Goal: Task Accomplishment & Management: Use online tool/utility

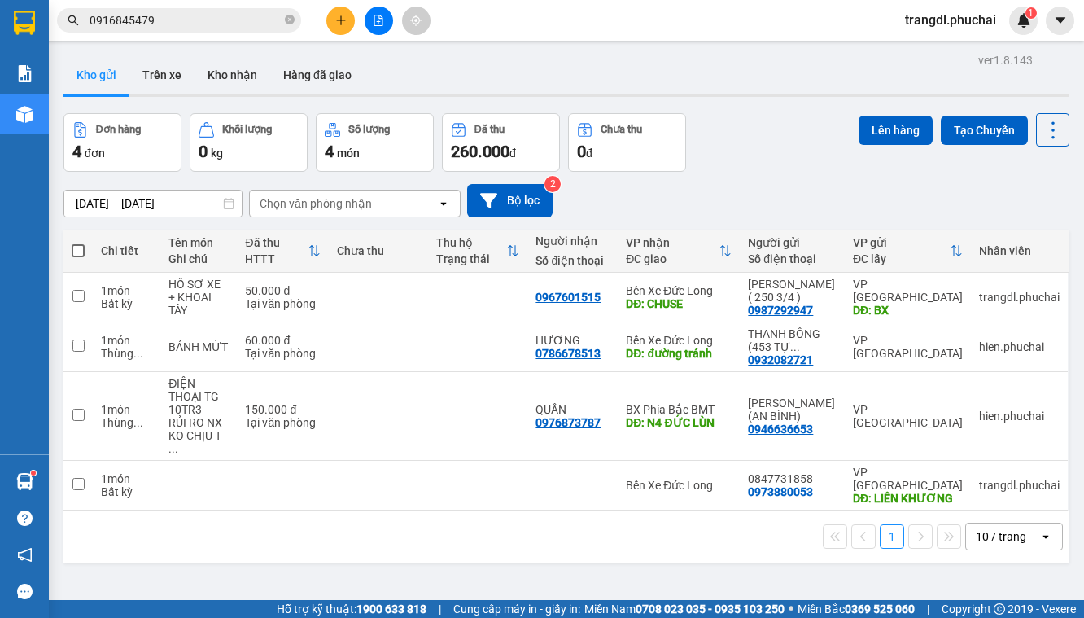
click at [371, 20] on button at bounding box center [378, 21] width 28 height 28
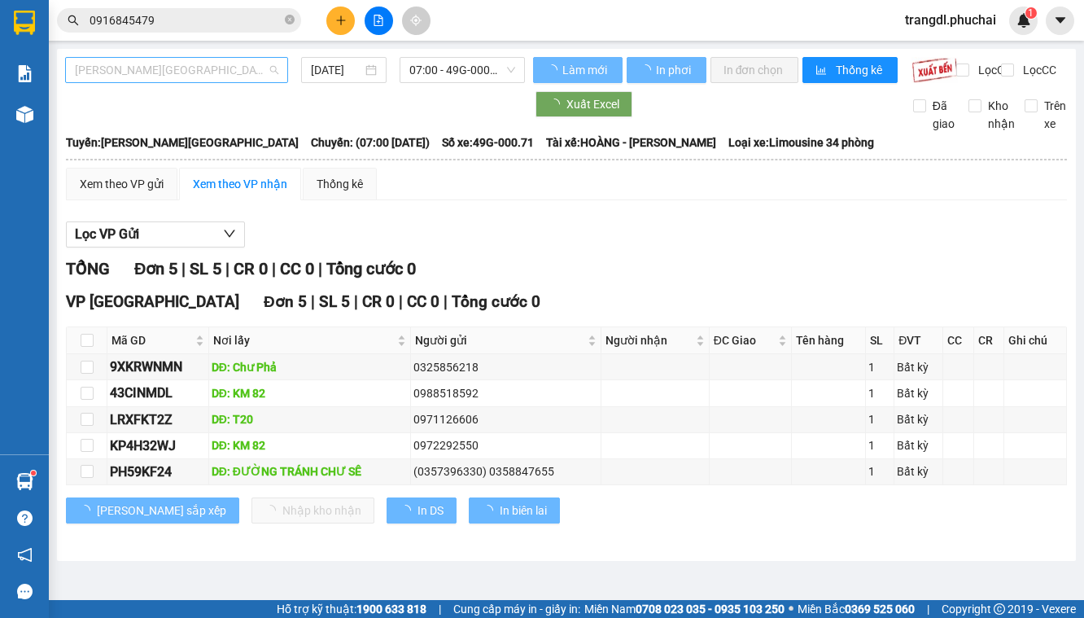
click at [177, 72] on span "[PERSON_NAME][GEOGRAPHIC_DATA]" at bounding box center [176, 70] width 203 height 24
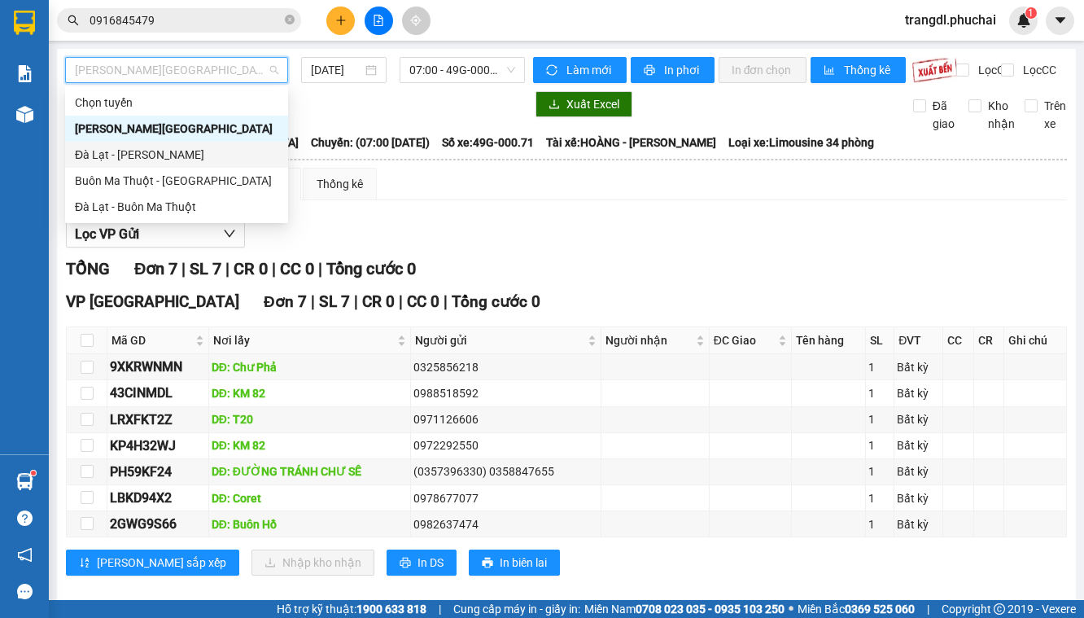
click at [205, 159] on div "Đà Lạt - [PERSON_NAME]" at bounding box center [176, 155] width 203 height 18
type input "[DATE]"
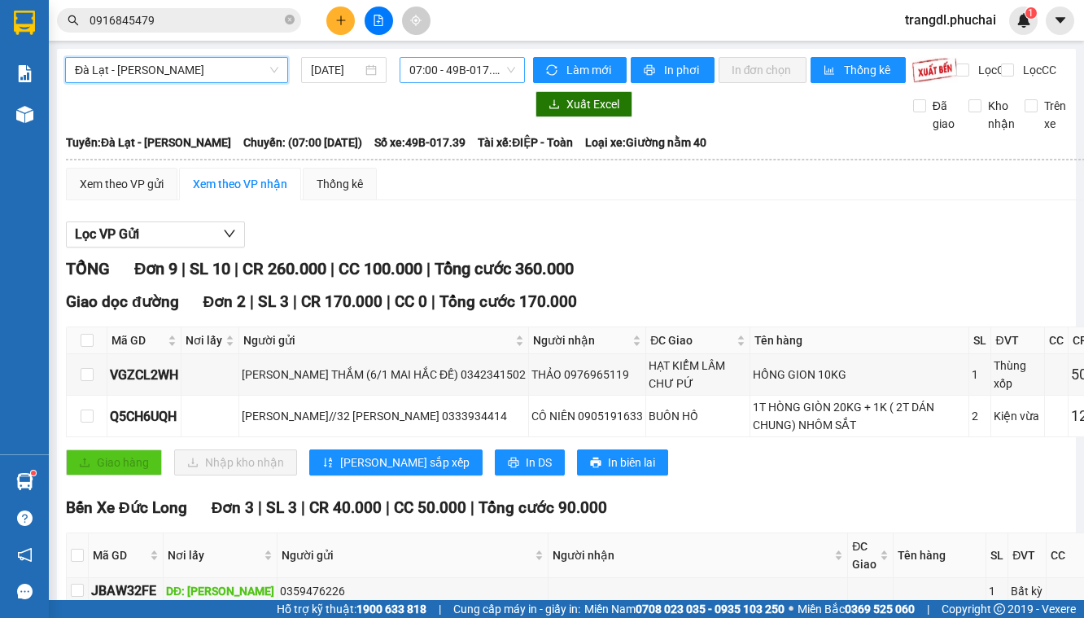
click at [458, 70] on span "07:00 - 49B-017.39" at bounding box center [461, 70] width 105 height 24
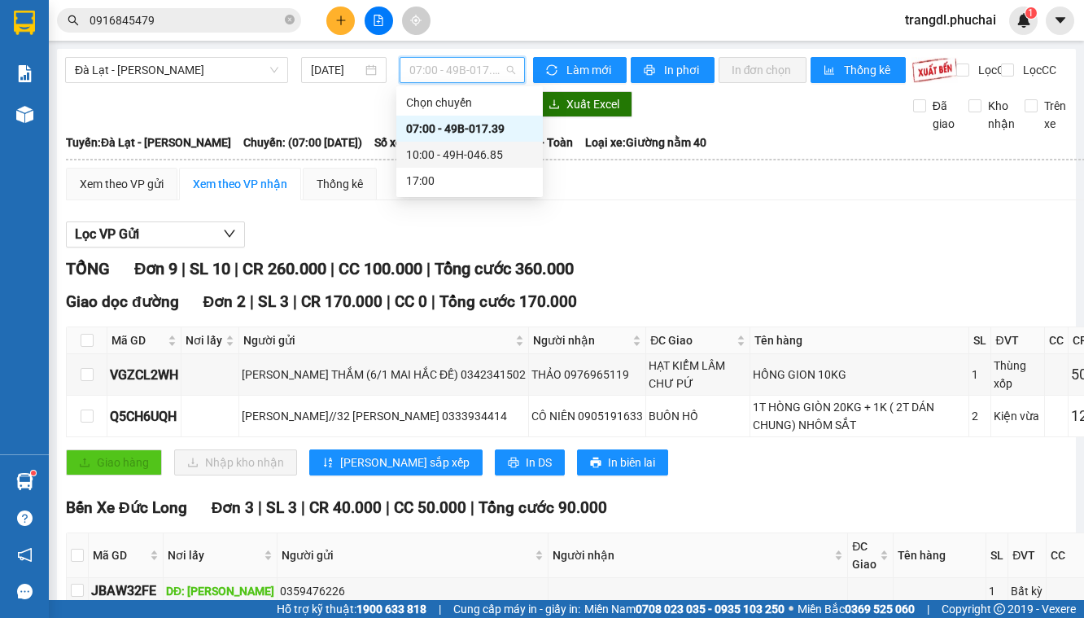
click at [475, 160] on div "10:00 - 49H-046.85" at bounding box center [469, 155] width 127 height 18
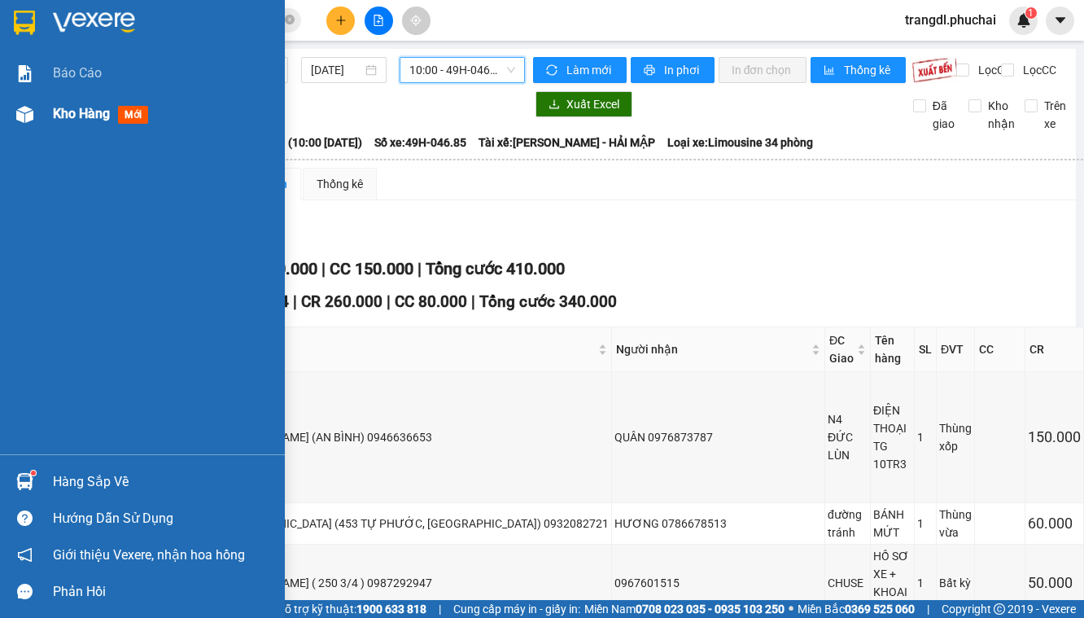
click at [31, 121] on img at bounding box center [24, 114] width 17 height 17
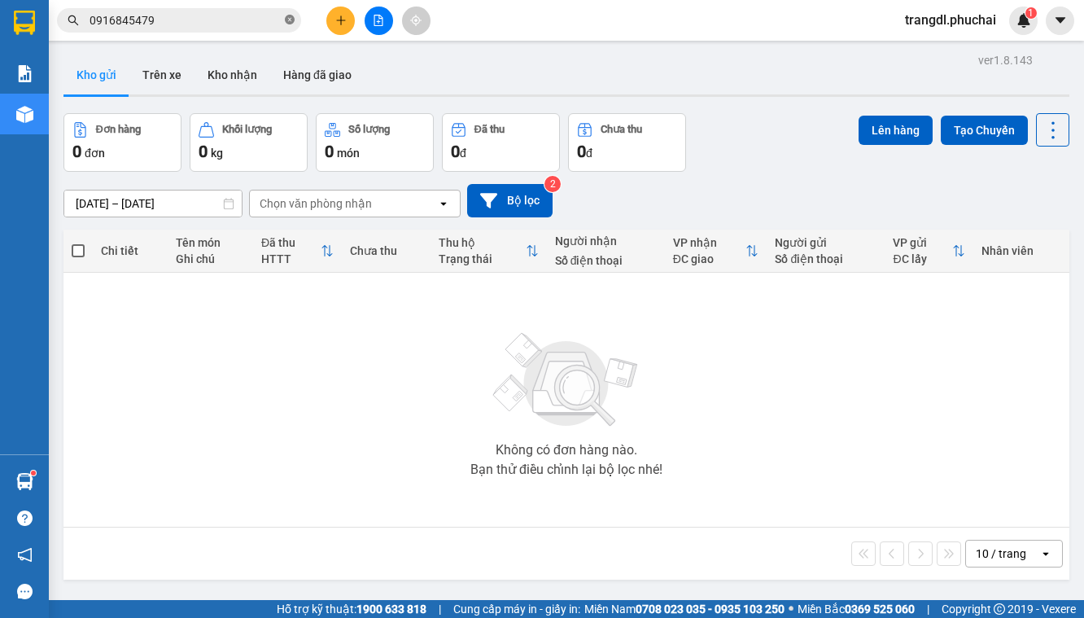
click at [292, 18] on icon "close-circle" at bounding box center [290, 20] width 10 height 10
paste input "0946457147"
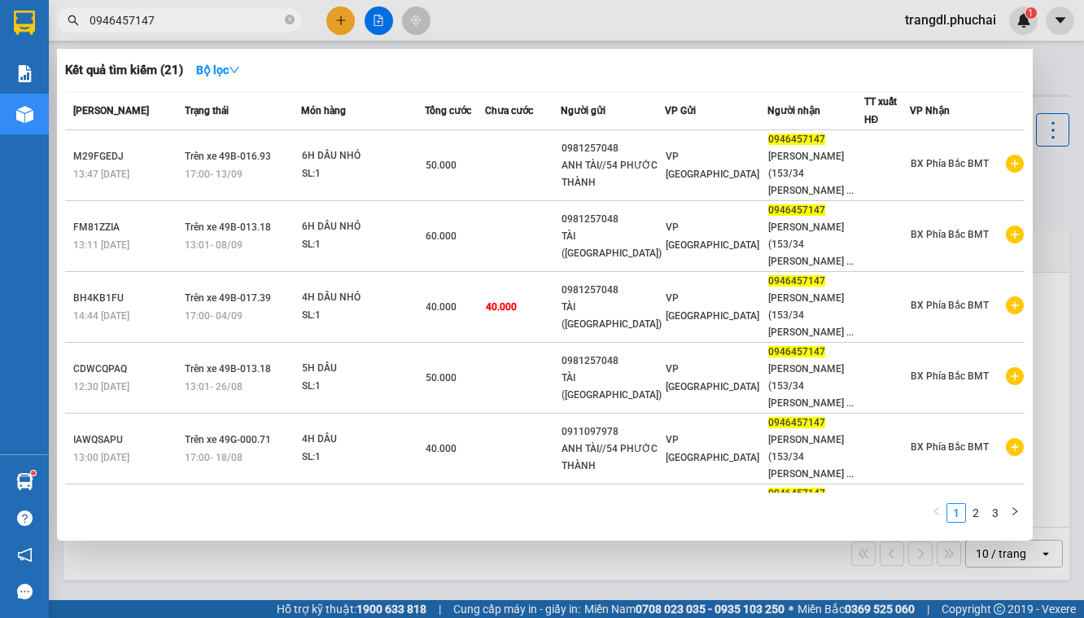
type input "0946457147"
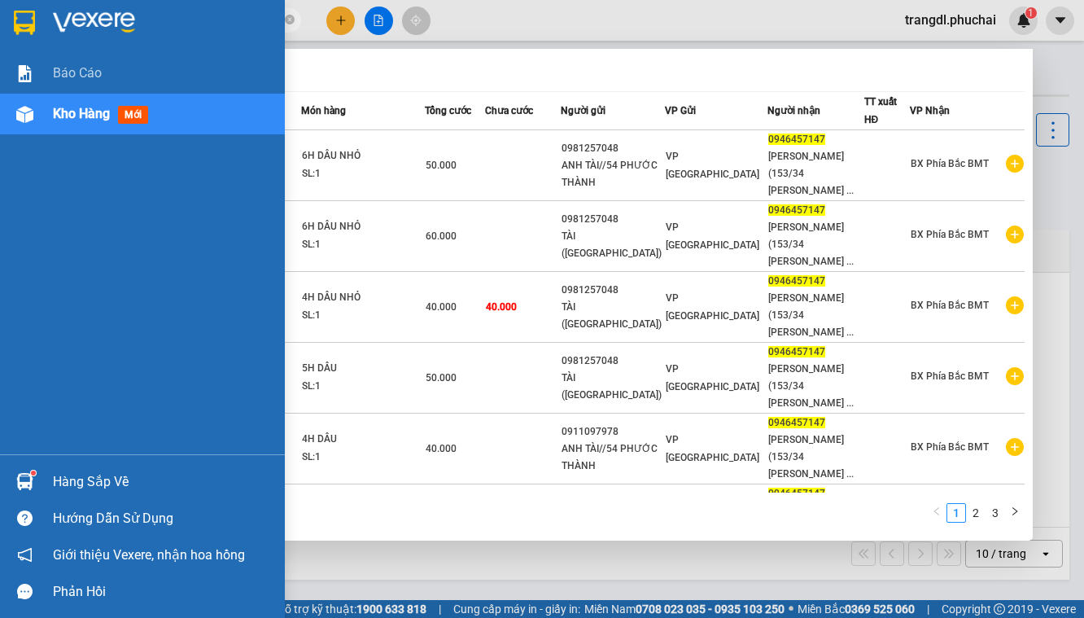
click at [41, 119] on div "Kho hàng mới" at bounding box center [142, 114] width 285 height 41
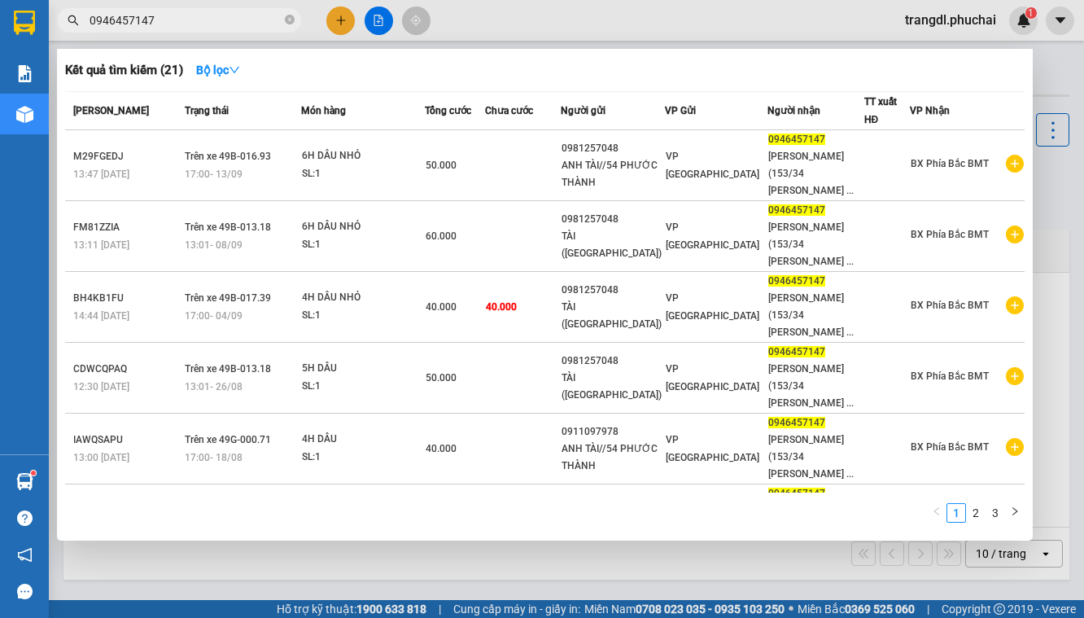
click at [618, 564] on div at bounding box center [542, 309] width 1084 height 618
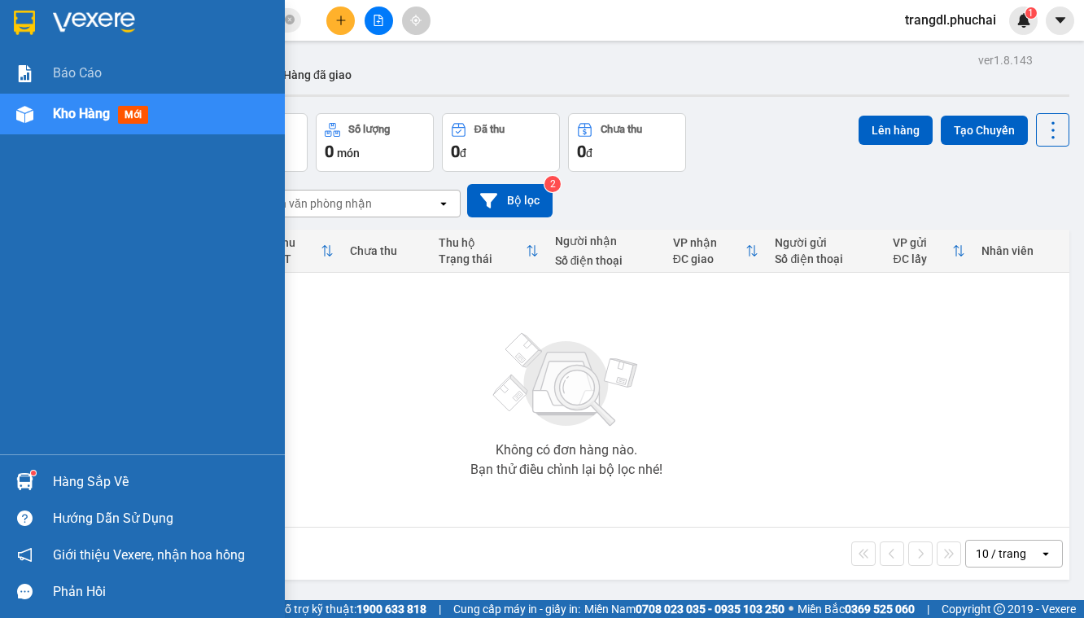
click at [38, 112] on div at bounding box center [25, 114] width 28 height 28
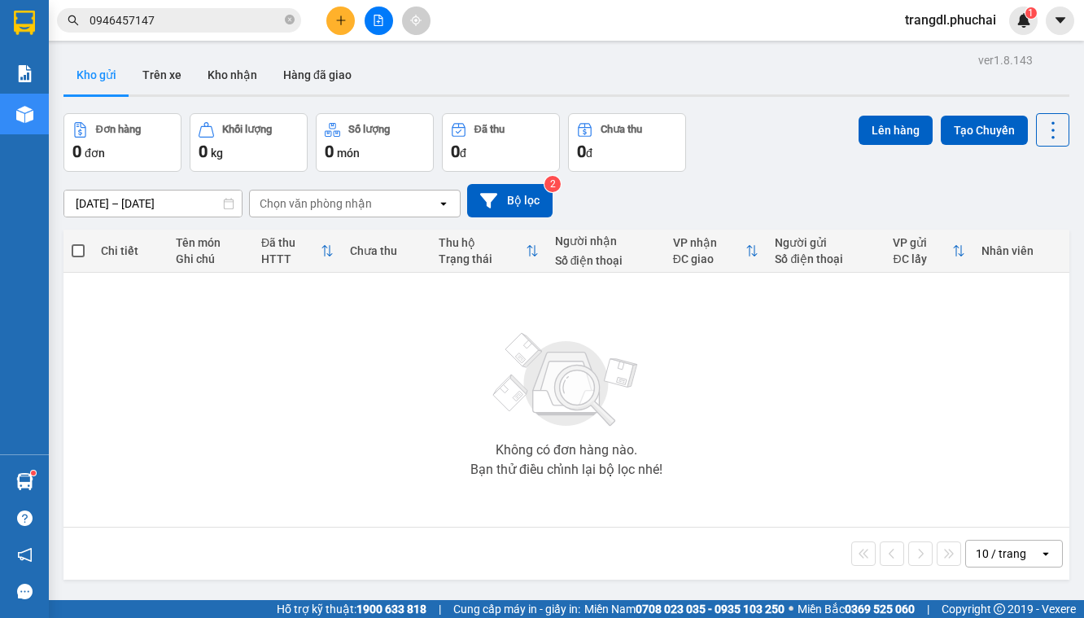
click at [340, 22] on icon "plus" at bounding box center [340, 19] width 1 height 9
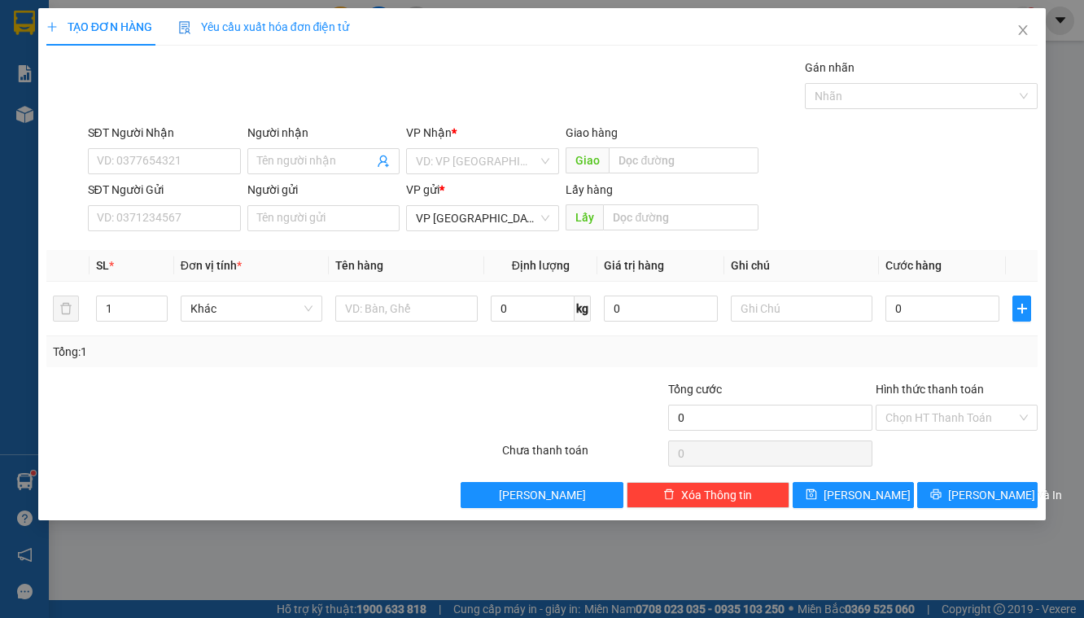
click at [22, 118] on div "TẠO ĐƠN HÀNG Yêu cầu xuất hóa đơn điện tử Transit Pickup Surcharge Ids Transit …" at bounding box center [542, 309] width 1084 height 618
click at [1028, 31] on icon "close" at bounding box center [1022, 30] width 13 height 13
